Goal: Check status: Check status

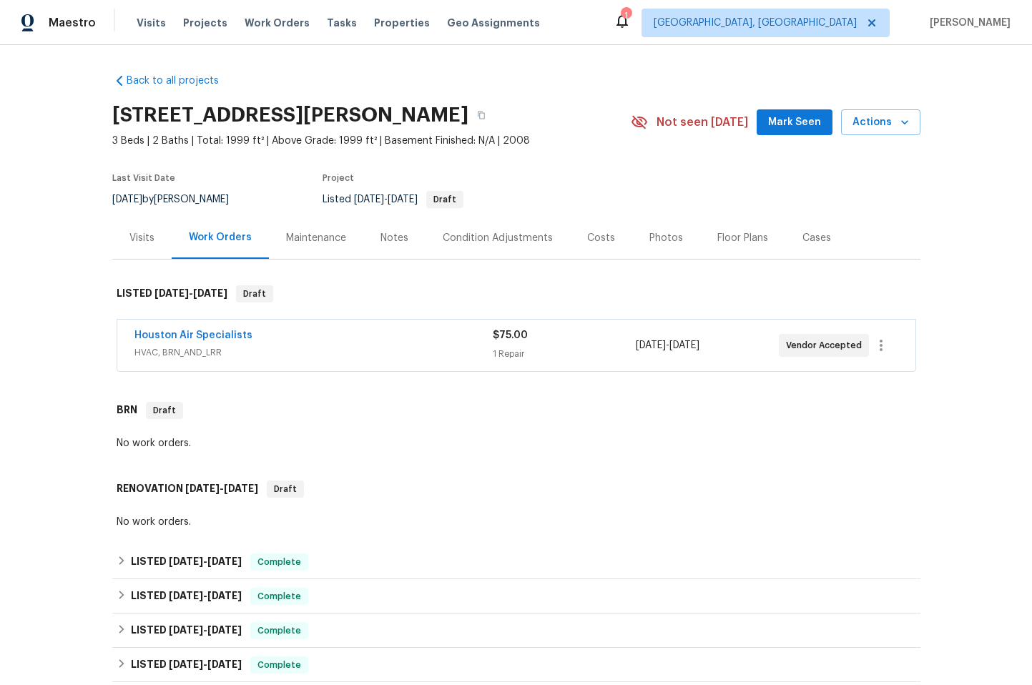
click at [293, 341] on div "Houston Air Specialists" at bounding box center [313, 336] width 358 height 17
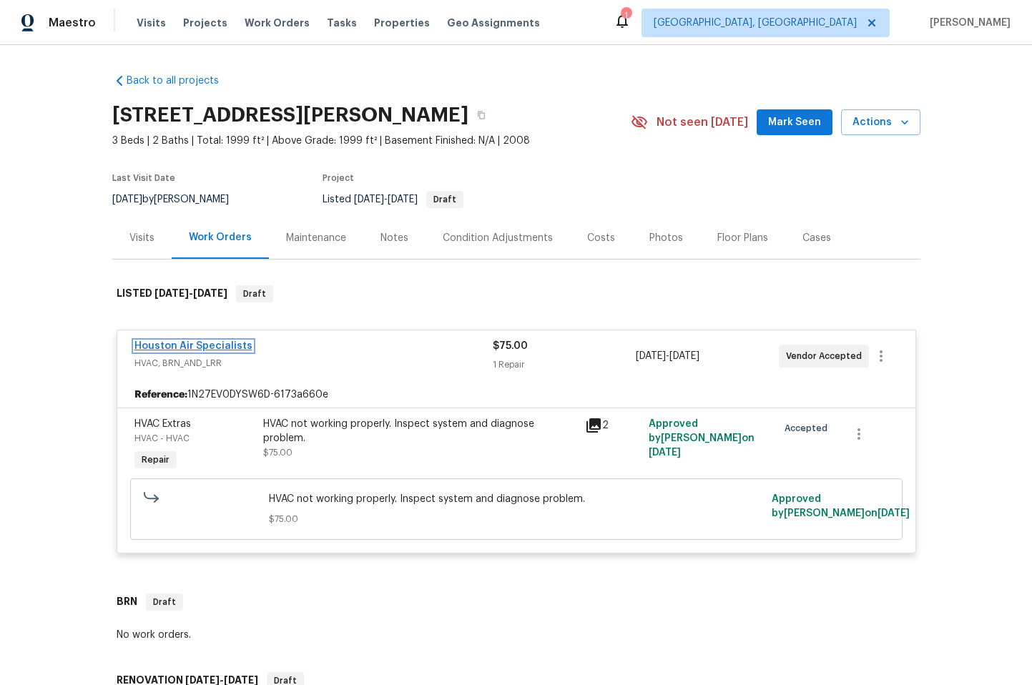
click at [186, 341] on link "Houston Air Specialists" at bounding box center [193, 346] width 118 height 10
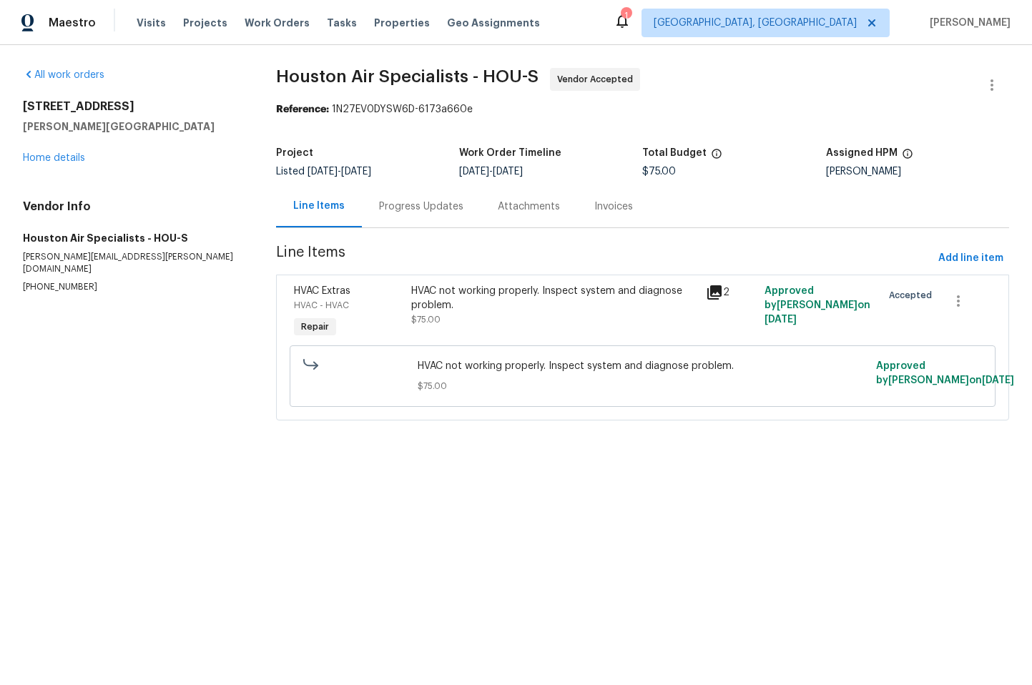
click at [405, 204] on div "Progress Updates" at bounding box center [421, 206] width 84 height 14
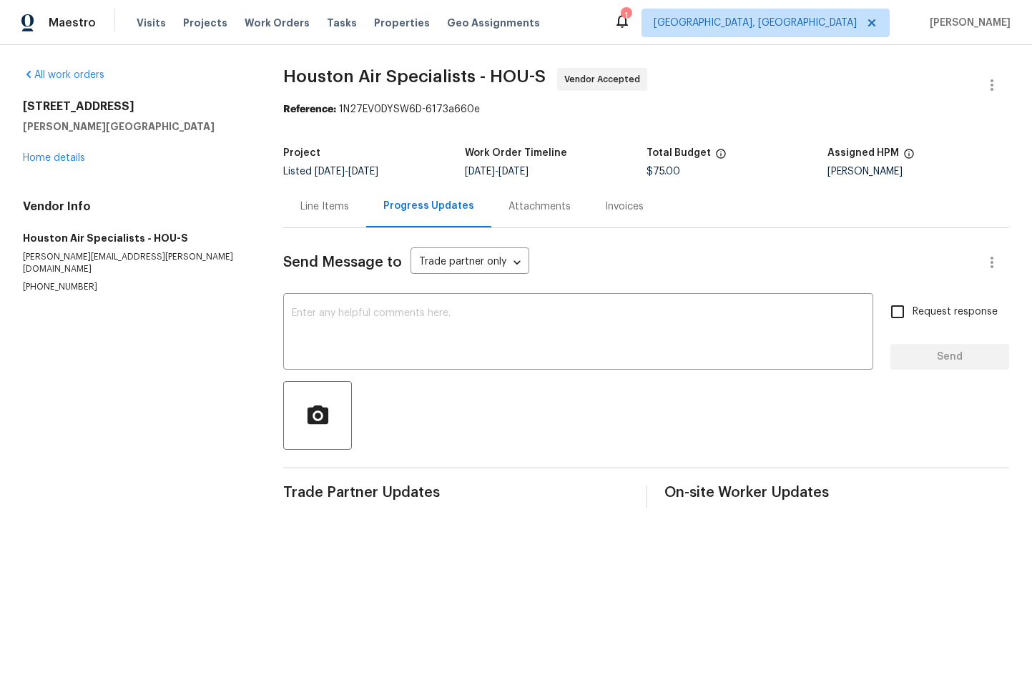
click at [339, 194] on div "Line Items" at bounding box center [324, 206] width 83 height 42
